Goal: Find specific page/section

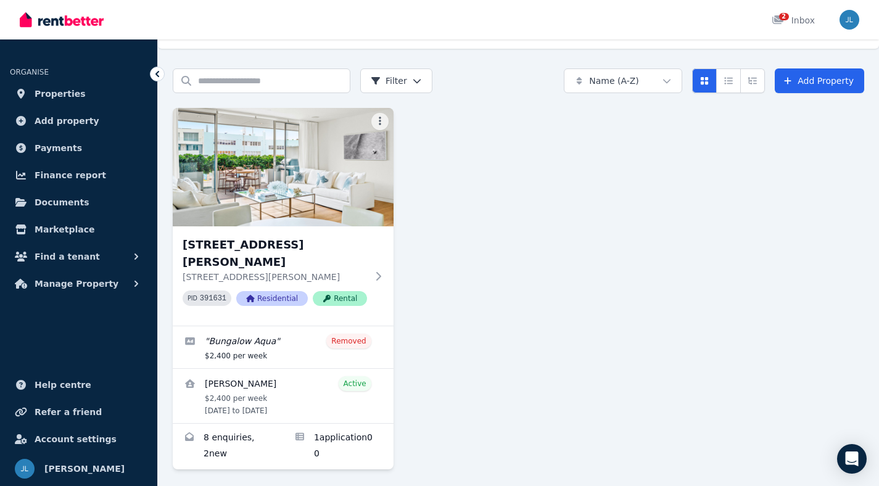
scroll to position [35, 0]
